Goal: Transaction & Acquisition: Purchase product/service

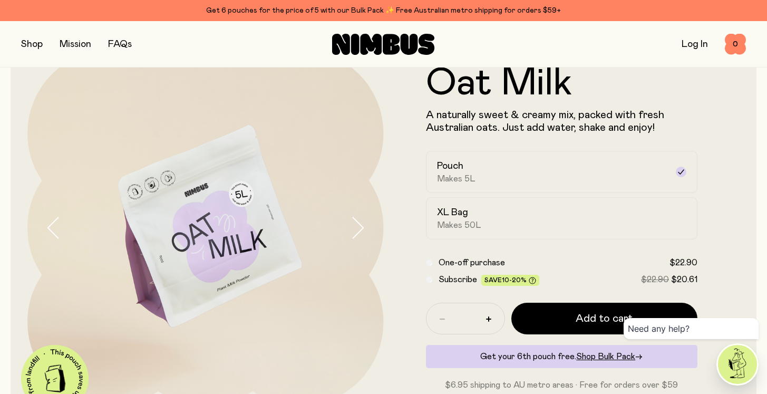
scroll to position [67, 0]
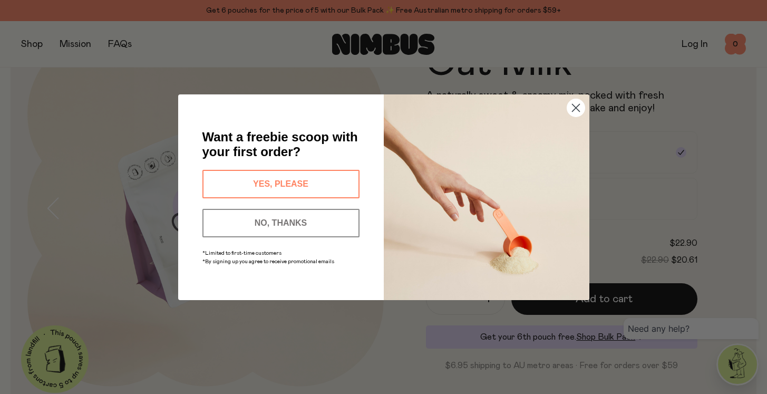
click at [576, 102] on circle "Close dialog" at bounding box center [575, 107] width 17 height 17
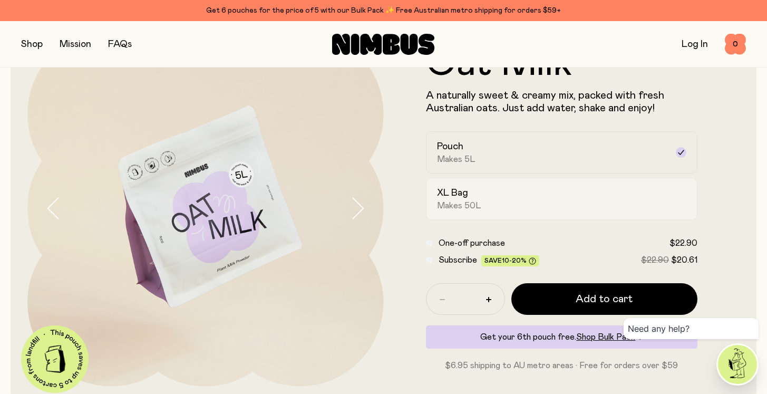
click at [482, 209] on div "XL Bag Makes 50L" at bounding box center [552, 199] width 231 height 24
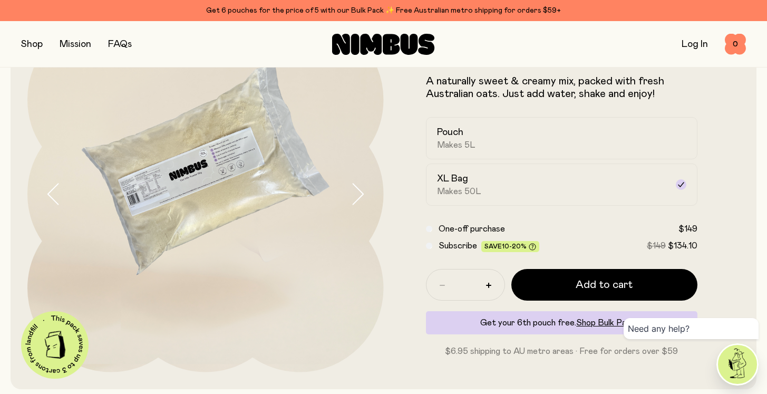
scroll to position [82, 0]
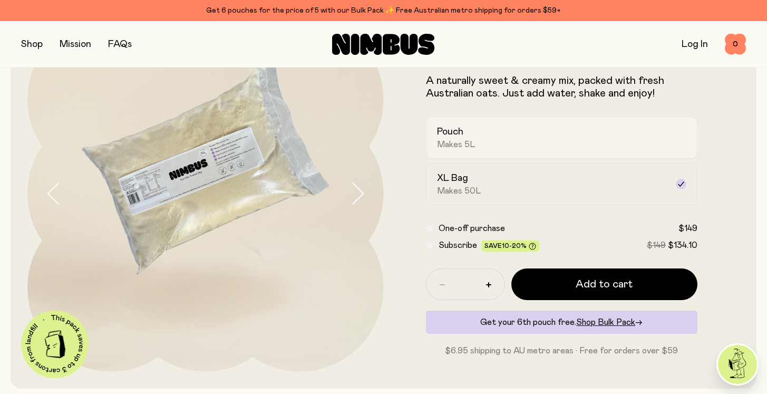
click at [472, 143] on span "Makes 5L" at bounding box center [456, 144] width 38 height 11
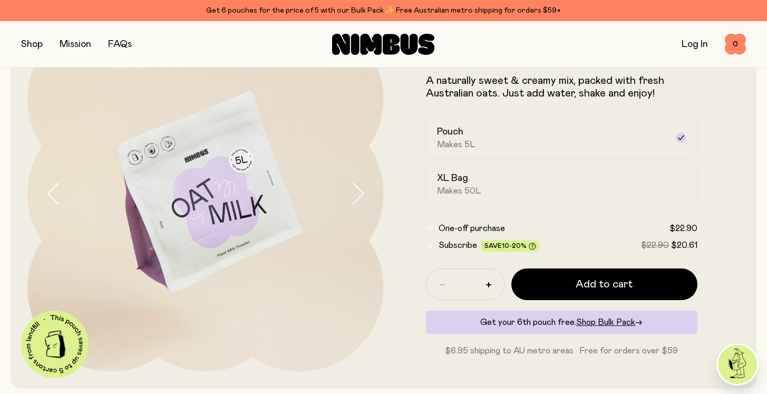
scroll to position [86, 0]
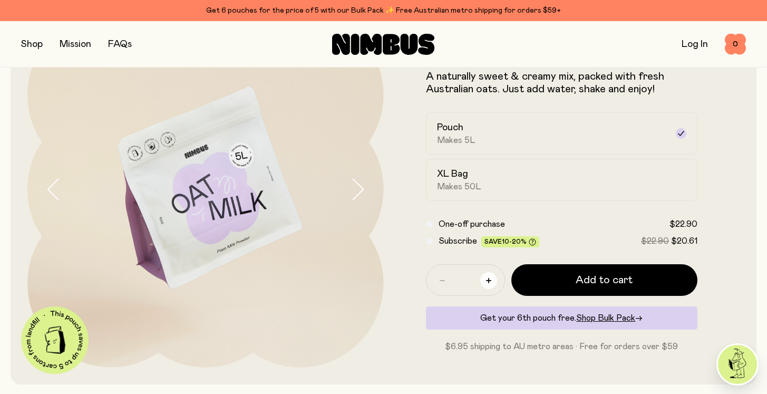
click at [486, 284] on button "button" at bounding box center [488, 280] width 17 height 17
type input "*"
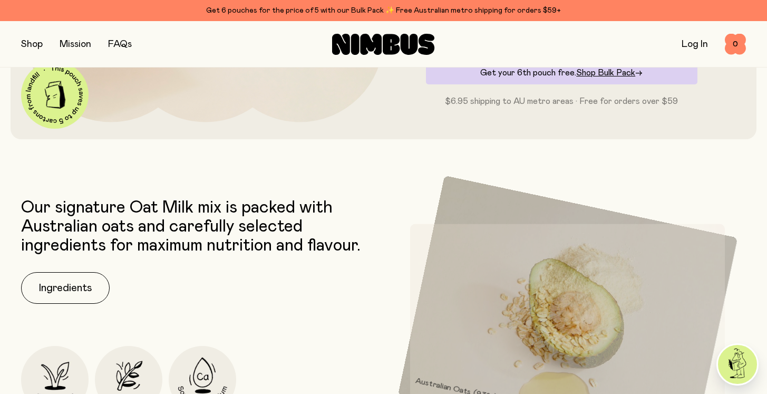
scroll to position [236, 0]
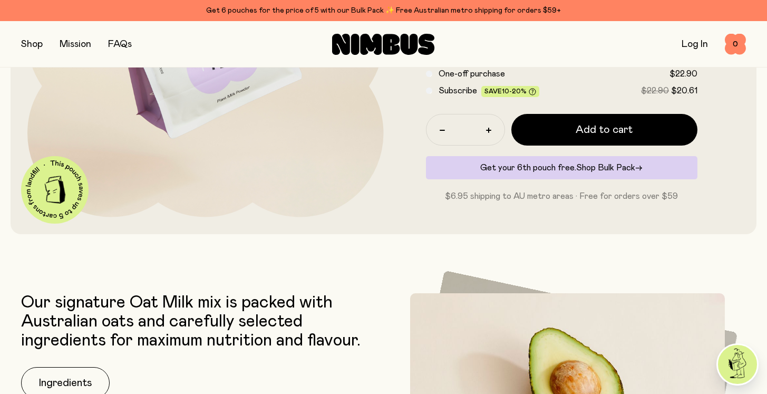
click at [601, 169] on span "Shop Bulk Pack" at bounding box center [605, 167] width 59 height 8
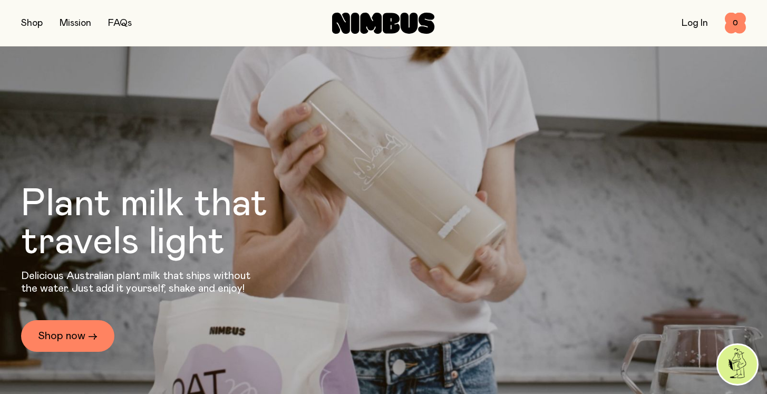
click at [37, 22] on button "button" at bounding box center [32, 23] width 22 height 15
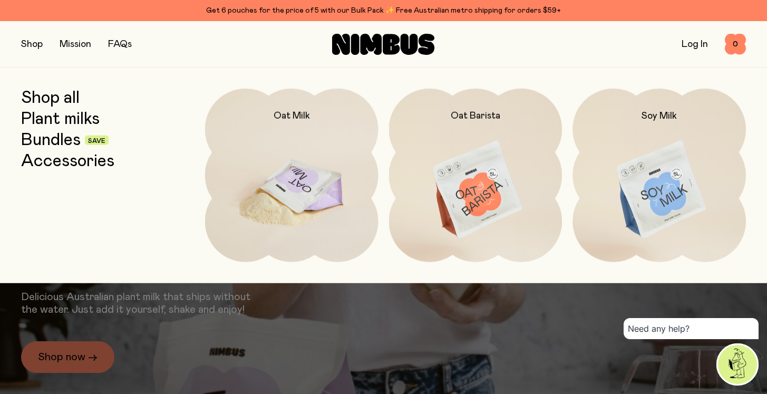
click at [326, 189] on img at bounding box center [291, 191] width 173 height 204
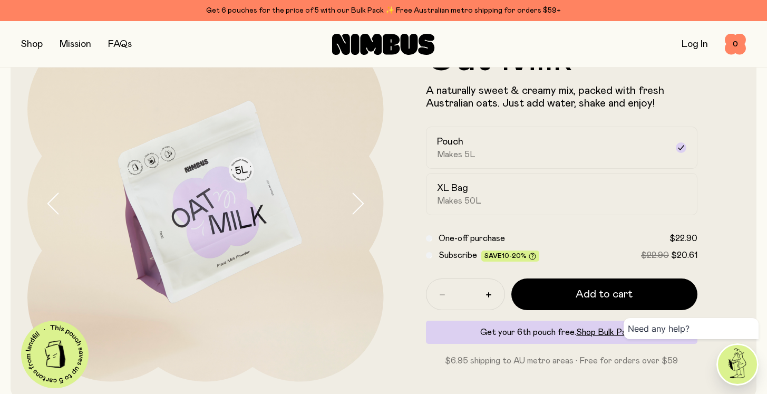
scroll to position [79, 0]
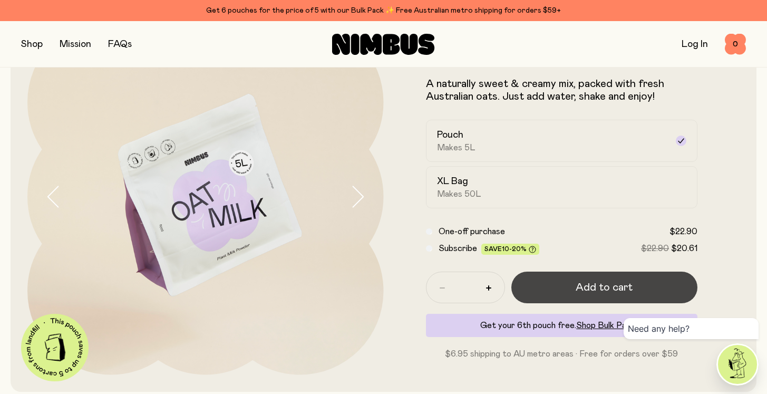
click at [543, 284] on button "Add to cart" at bounding box center [604, 288] width 187 height 32
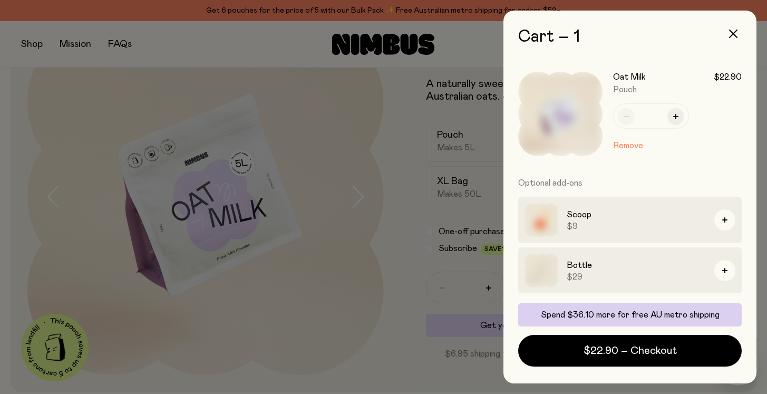
scroll to position [0, 0]
click at [70, 57] on div at bounding box center [383, 197] width 767 height 394
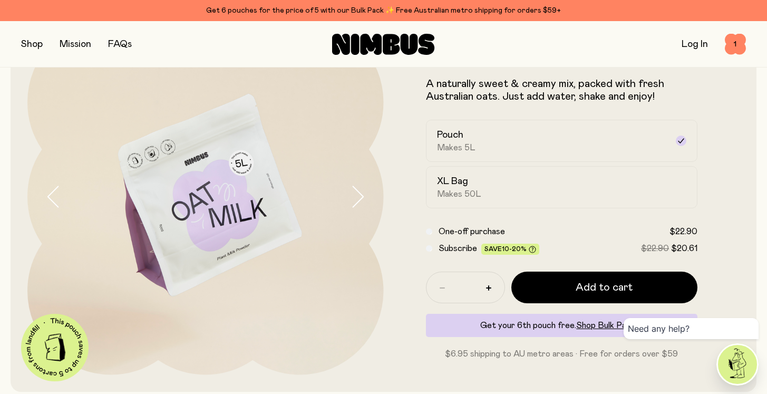
click at [31, 46] on div at bounding box center [383, 197] width 767 height 394
click at [31, 41] on button "button" at bounding box center [32, 44] width 22 height 15
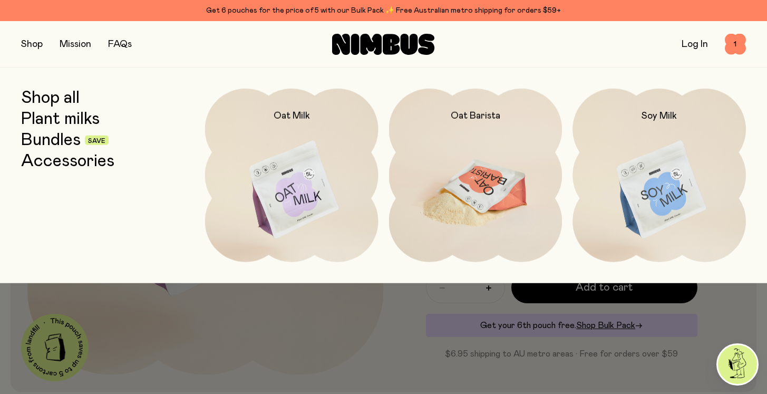
click at [442, 209] on img at bounding box center [475, 191] width 173 height 204
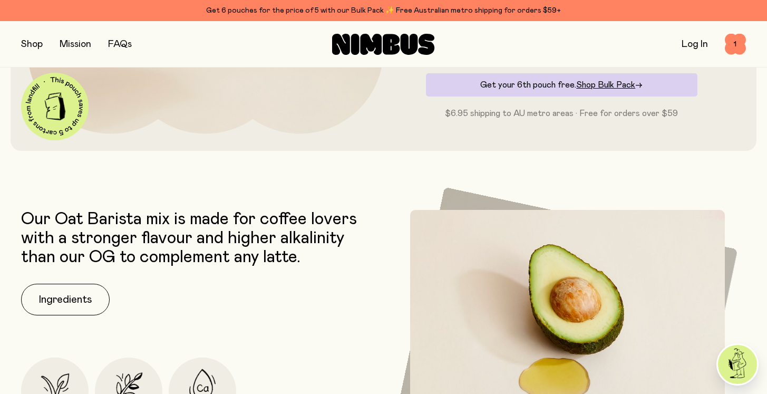
scroll to position [293, 0]
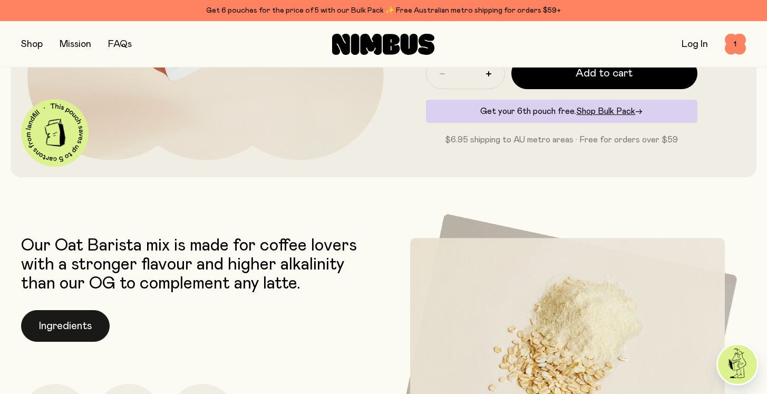
click at [67, 330] on button "Ingredients" at bounding box center [65, 326] width 89 height 32
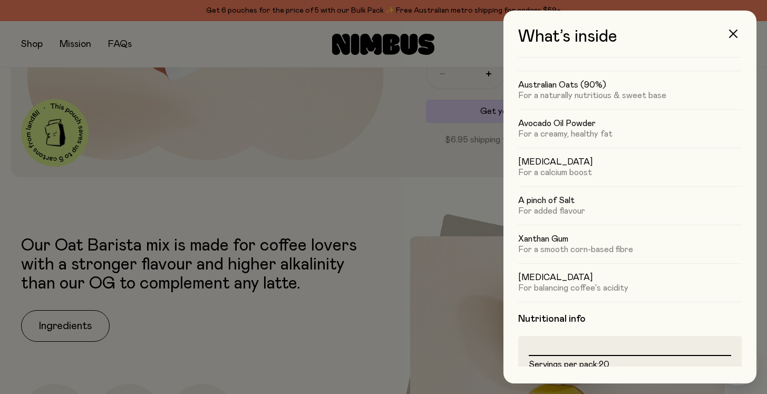
scroll to position [0, 0]
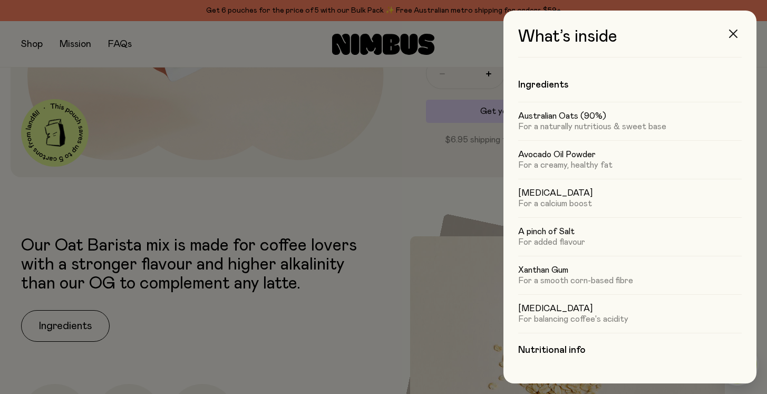
click at [735, 32] on icon "button" at bounding box center [733, 34] width 8 height 8
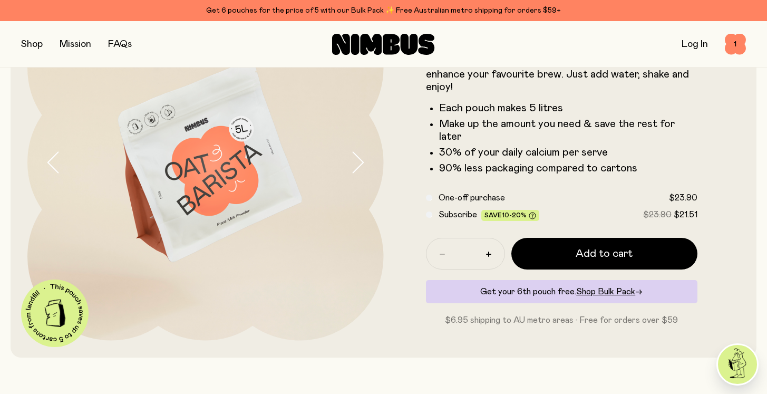
scroll to position [56, 0]
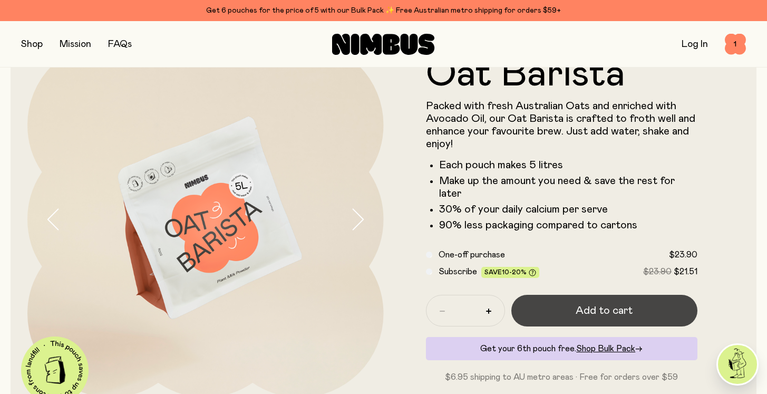
click at [591, 303] on span "Add to cart" at bounding box center [604, 310] width 57 height 15
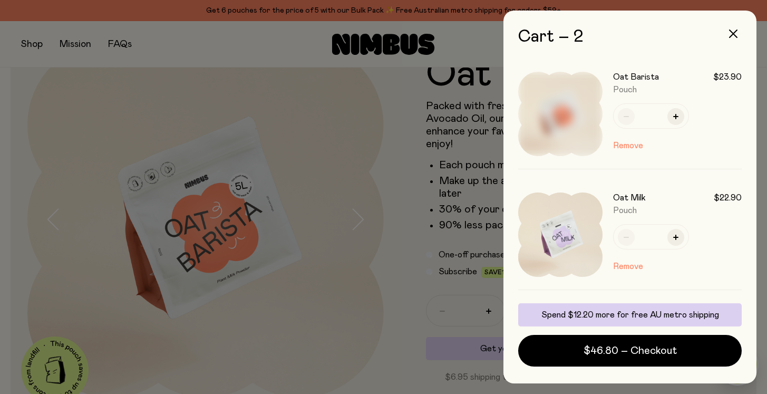
scroll to position [0, 0]
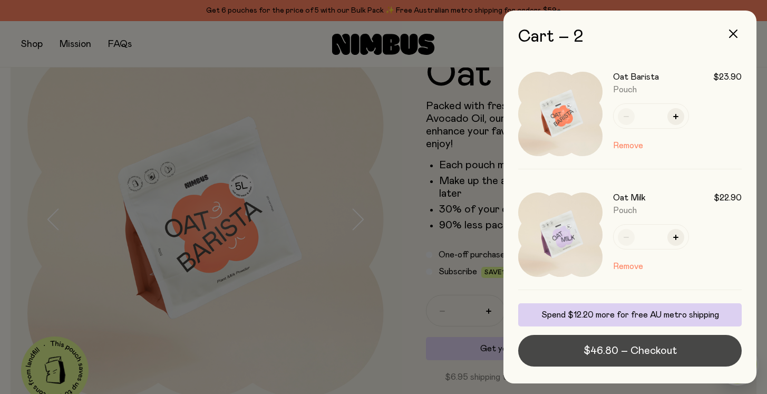
click at [628, 347] on span "$46.80 – Checkout" at bounding box center [630, 350] width 93 height 15
